Goal: Transaction & Acquisition: Purchase product/service

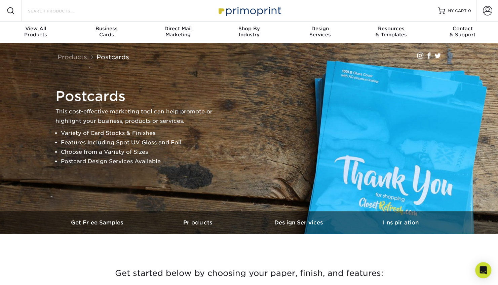
click at [77, 11] on input "Search Products" at bounding box center [60, 11] width 66 height 8
click at [77, 10] on input "Search Products" at bounding box center [60, 11] width 66 height 8
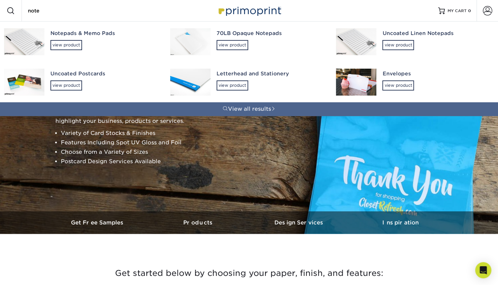
type input "note"
click at [206, 79] on img at bounding box center [190, 82] width 40 height 27
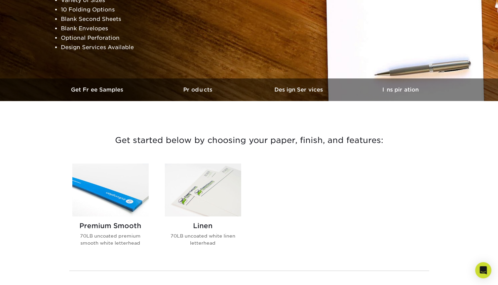
scroll to position [134, 0]
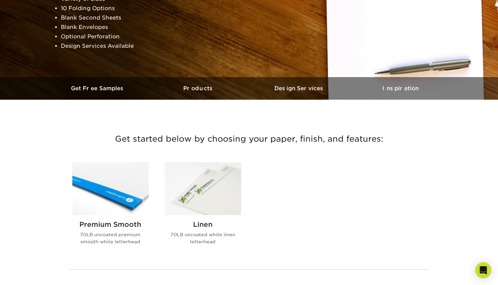
click at [181, 205] on img at bounding box center [203, 188] width 76 height 53
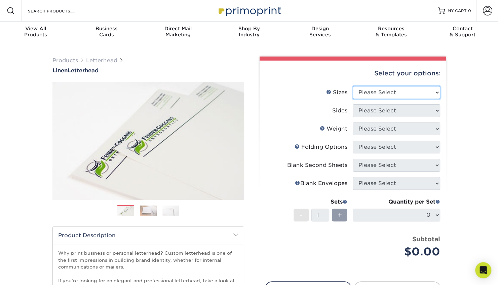
click at [419, 90] on select "Please Select 5.5" x 8.5" 8.5" x 11" 8.5" x 14" 11" x 17"" at bounding box center [396, 92] width 87 height 13
click at [420, 90] on select "Please Select 5.5" x 8.5" 8.5" x 11" 8.5" x 14" 11" x 17"" at bounding box center [396, 92] width 87 height 13
click at [405, 89] on select "Please Select 5.5" x 8.5" 8.5" x 11" 8.5" x 14" 11" x 17"" at bounding box center [396, 92] width 87 height 13
select select "5.50x8.50"
click at [353, 86] on select "Please Select 5.5" x 8.5" 8.5" x 11" 8.5" x 14" 11" x 17"" at bounding box center [396, 92] width 87 height 13
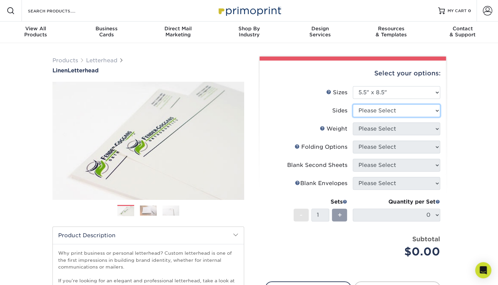
click at [394, 109] on select "Please Select Print Both Sides Print Front Only" at bounding box center [396, 110] width 87 height 13
click at [353, 104] on select "Please Select Print Both Sides Print Front Only" at bounding box center [396, 110] width 87 height 13
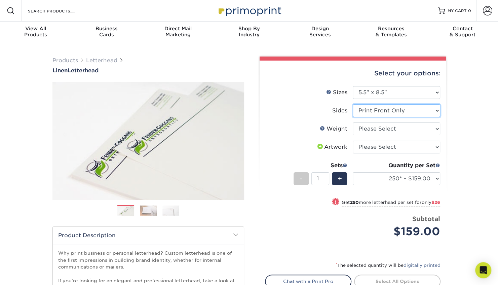
click at [406, 112] on select "Please Select Print Both Sides Print Front Only" at bounding box center [396, 110] width 87 height 13
select select "13abbda7-1d64-4f25-8bb2-c179b224825d"
click at [353, 104] on select "Please Select Print Both Sides Print Front Only" at bounding box center [396, 110] width 87 height 13
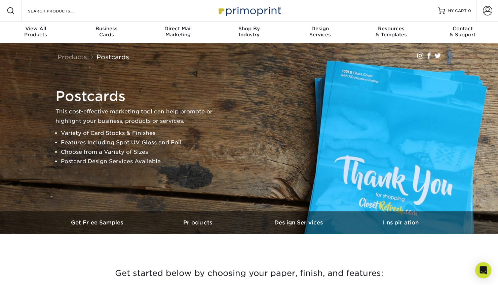
scroll to position [244, 0]
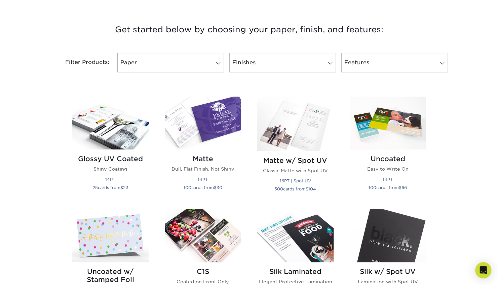
click at [116, 238] on img at bounding box center [110, 235] width 76 height 53
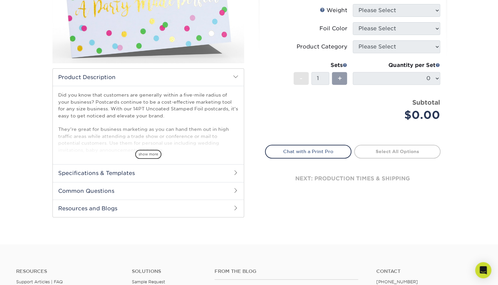
scroll to position [138, 0]
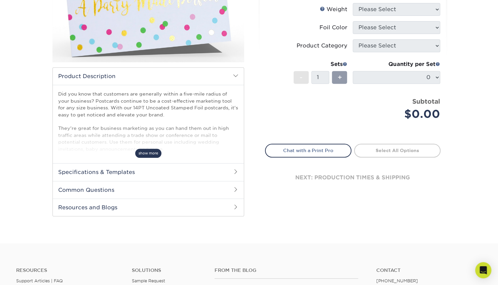
click at [139, 153] on span "show more" at bounding box center [148, 153] width 26 height 9
